Goal: Task Accomplishment & Management: Use online tool/utility

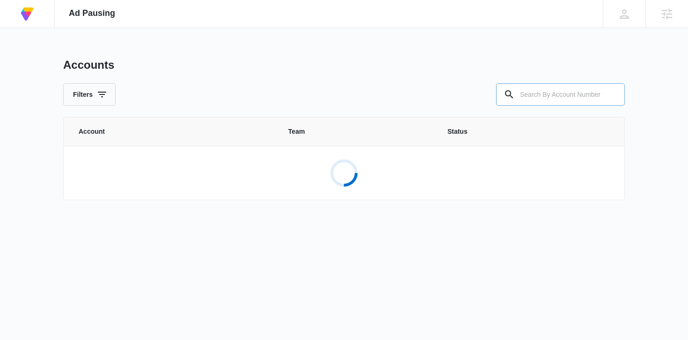
click at [537, 96] on input "text" at bounding box center [560, 94] width 129 height 22
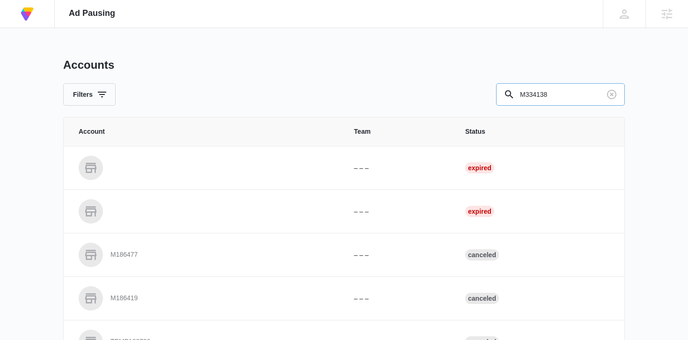
type input "M334138"
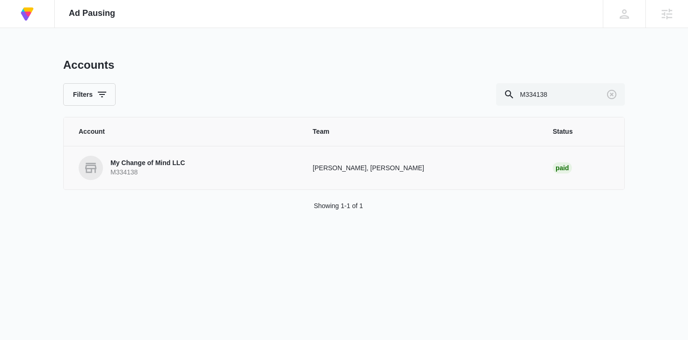
click at [181, 163] on p "My Change of Mind LLC" at bounding box center [148, 163] width 74 height 9
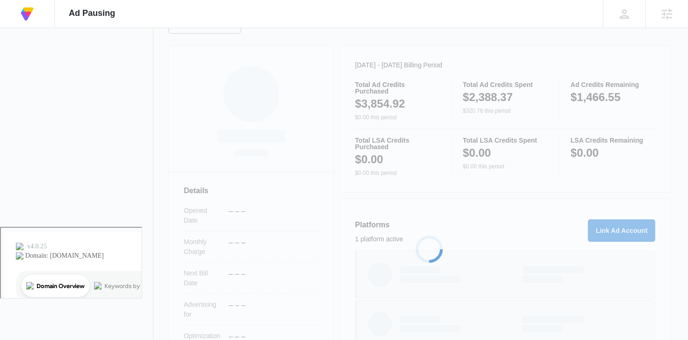
scroll to position [179, 0]
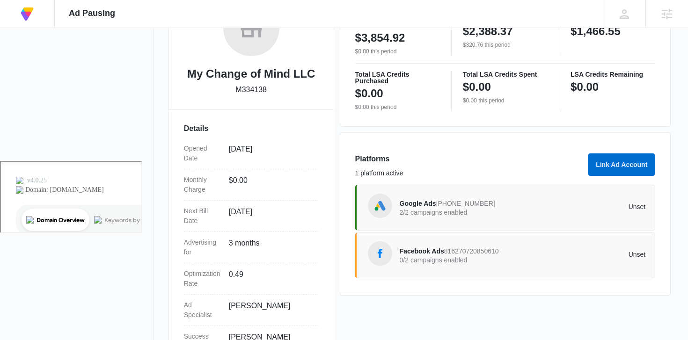
click at [420, 253] on span "Facebook Ads" at bounding box center [422, 251] width 44 height 7
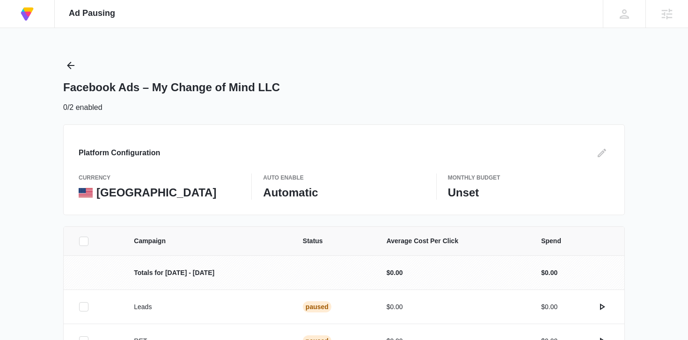
scroll to position [62, 0]
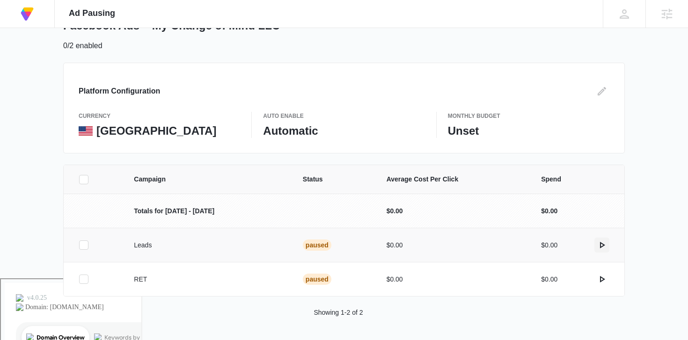
click at [600, 248] on icon "actions.activate" at bounding box center [602, 245] width 11 height 11
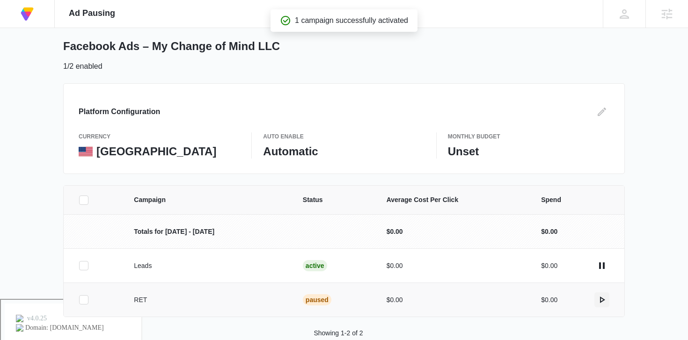
scroll to position [43, 0]
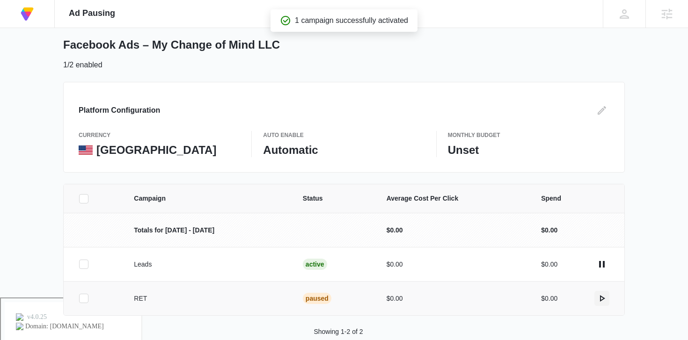
click at [603, 301] on icon "actions.activate" at bounding box center [602, 298] width 11 height 11
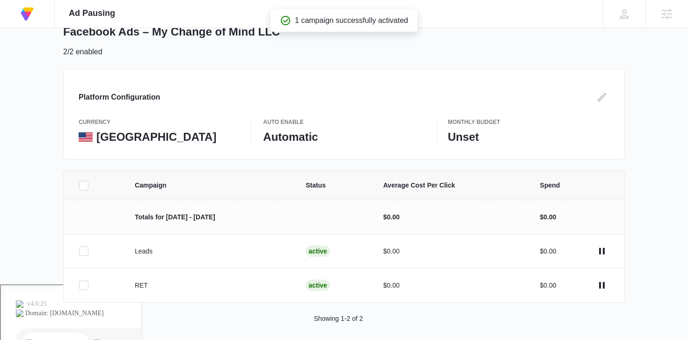
scroll to position [62, 0]
